Goal: Task Accomplishment & Management: Complete application form

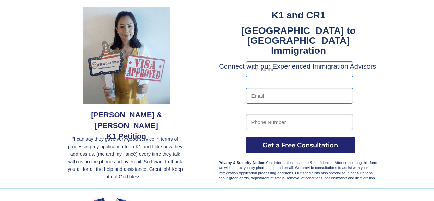
scroll to position [69, 0]
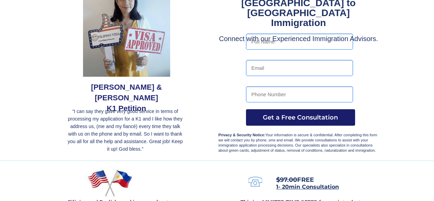
click at [305, 117] on span "Get a Free Consultation" at bounding box center [300, 118] width 109 height 8
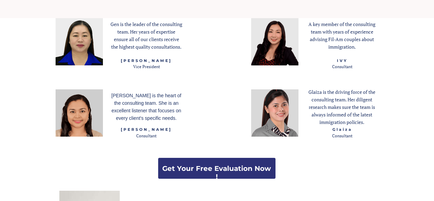
scroll to position [961, 0]
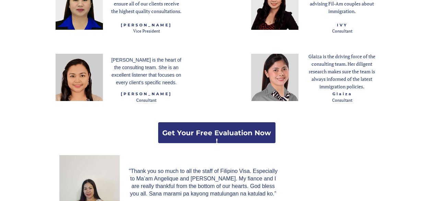
click at [224, 132] on strong "Get Your Free Evaluation Now !" at bounding box center [216, 137] width 109 height 16
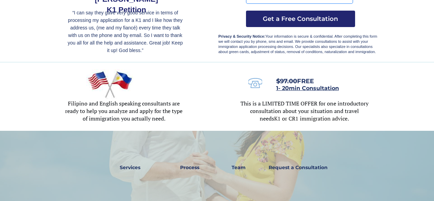
scroll to position [206, 0]
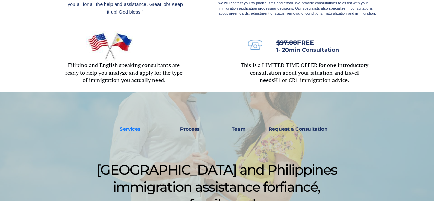
click at [136, 133] on link "Services" at bounding box center [130, 130] width 30 height 16
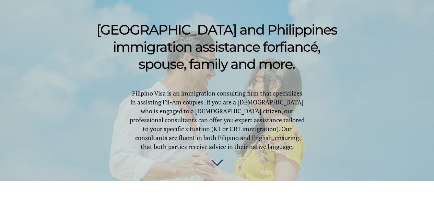
scroll to position [287, 0]
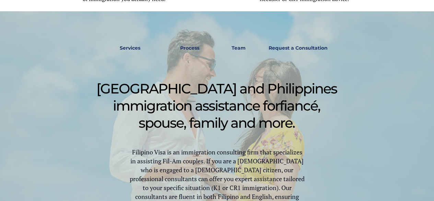
click at [311, 45] on strong "Request a Consultation" at bounding box center [298, 48] width 59 height 6
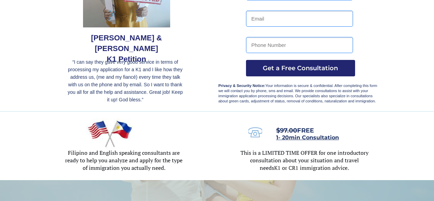
scroll to position [206, 0]
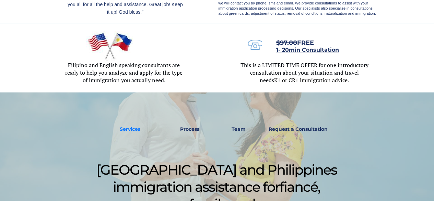
click at [139, 128] on strong "Services" at bounding box center [130, 129] width 21 height 6
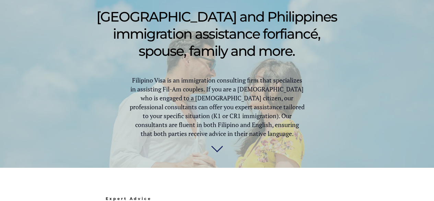
scroll to position [287, 0]
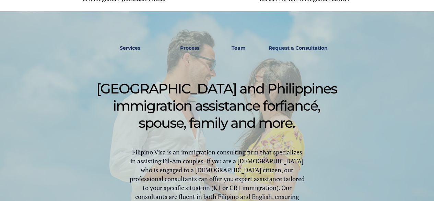
click at [281, 48] on strong "Request a Consultation" at bounding box center [298, 48] width 59 height 6
